Goal: Task Accomplishment & Management: Use online tool/utility

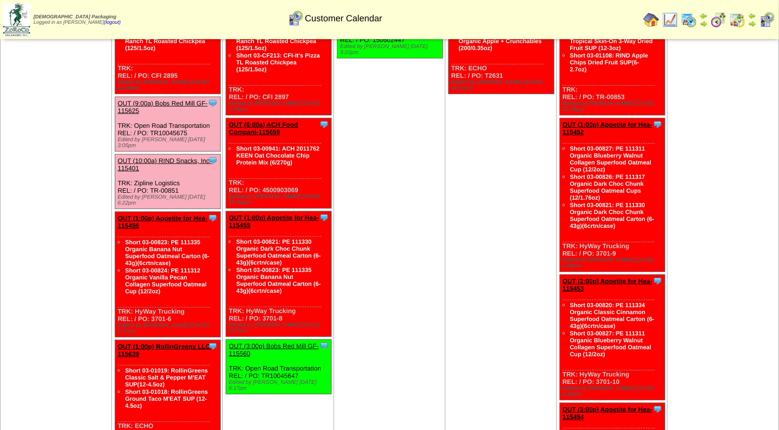
scroll to position [80, 0]
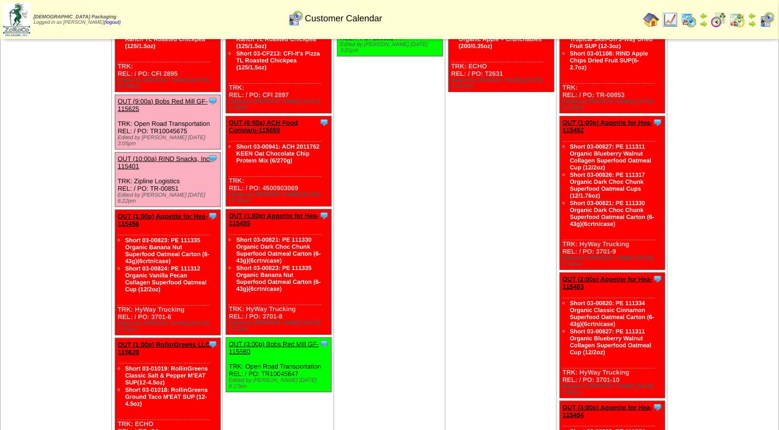
click at [152, 155] on link "OUT (10:00a) RIND Snacks, Inc-115401" at bounding box center [165, 162] width 94 height 15
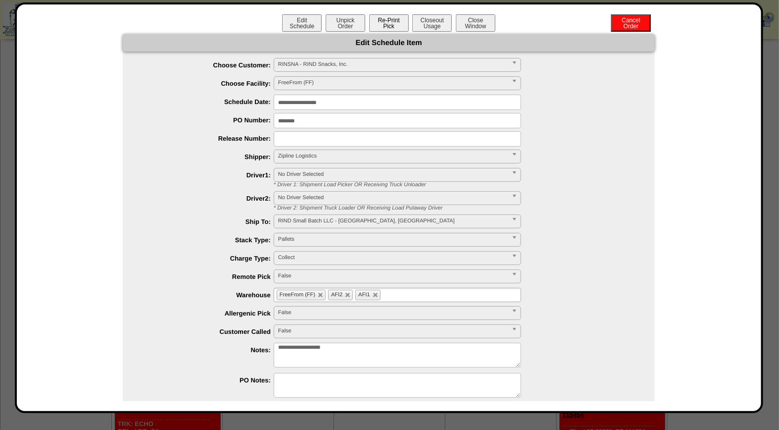
click at [388, 25] on button "Re-Print Pick" at bounding box center [389, 22] width 40 height 17
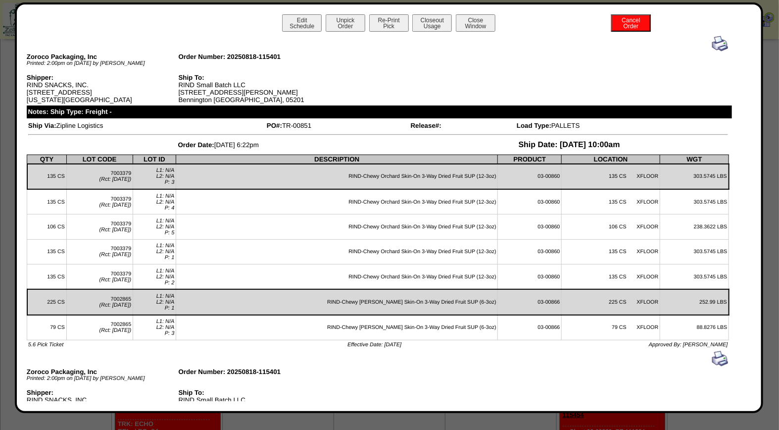
click at [712, 46] on img at bounding box center [720, 44] width 16 height 16
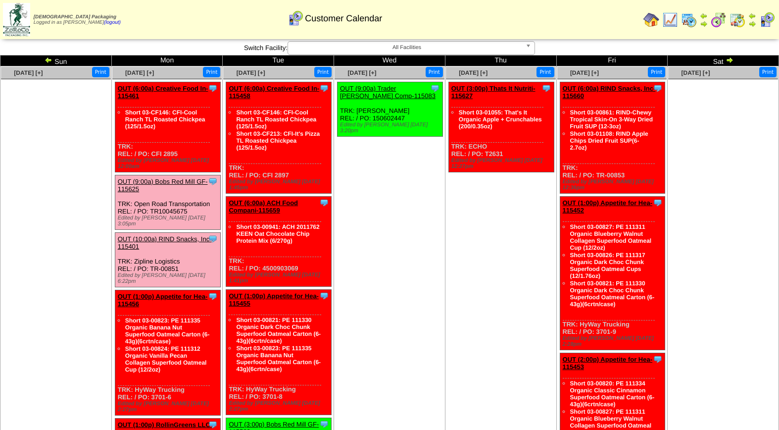
scroll to position [80, 0]
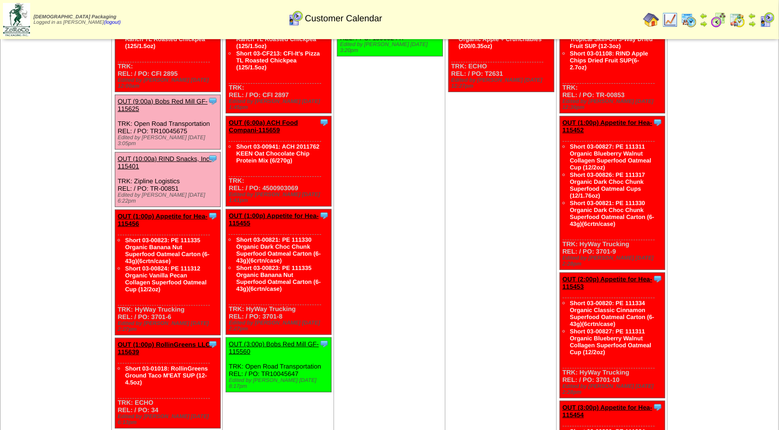
click at [173, 97] on link "OUT (9:00a) Bobs Red Mill GF-115625" at bounding box center [163, 104] width 90 height 15
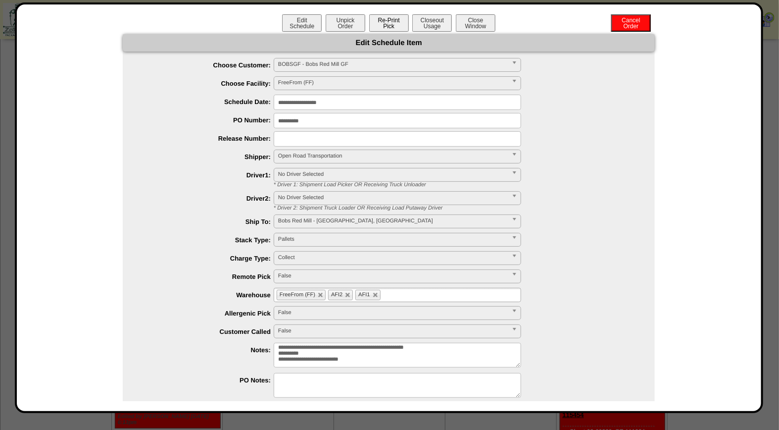
click at [387, 18] on button "Re-Print Pick" at bounding box center [389, 22] width 40 height 17
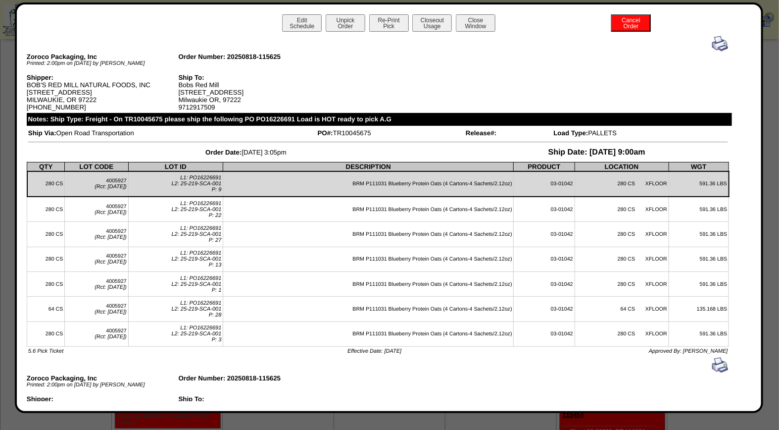
click at [713, 41] on img at bounding box center [720, 44] width 16 height 16
